Goal: Check status: Check status

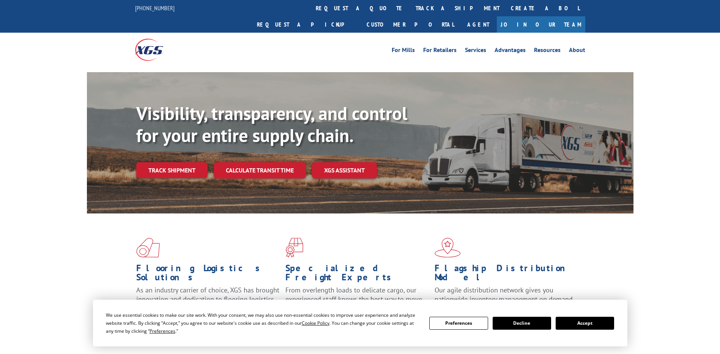
click at [182, 164] on div "Visibility, transparency, and control for your entire supply chain. Track shipm…" at bounding box center [384, 155] width 497 height 106
click at [181, 162] on link "Track shipment" at bounding box center [171, 170] width 71 height 16
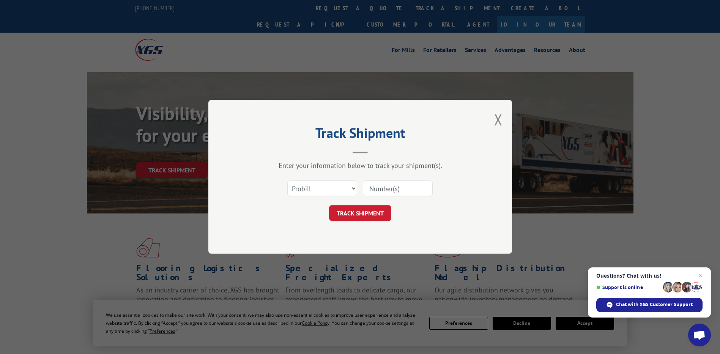
click at [391, 183] on input at bounding box center [398, 189] width 70 height 16
paste input "888928574"
type input "888928574"
click at [372, 214] on button "TRACK SHIPMENT" at bounding box center [360, 213] width 62 height 16
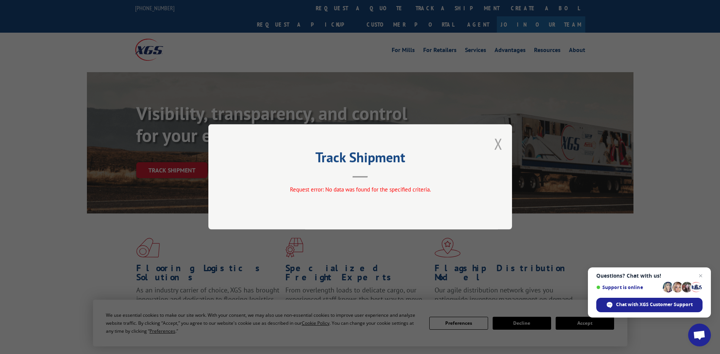
click at [498, 146] on button "Close modal" at bounding box center [498, 144] width 8 height 20
